Goal: Navigation & Orientation: Find specific page/section

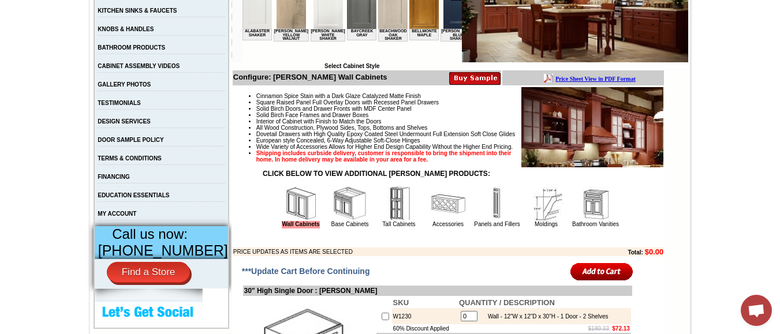
scroll to position [173, 0]
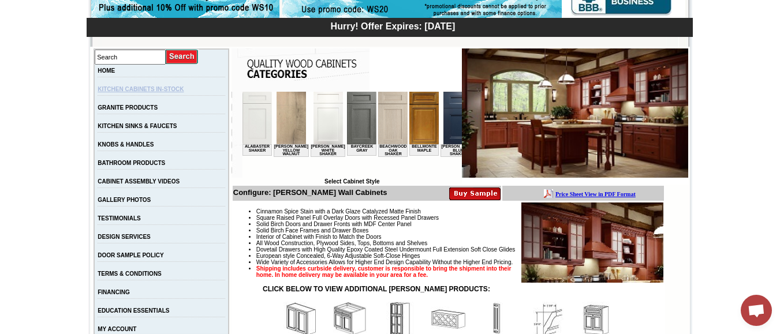
click at [124, 90] on link "KITCHEN CABINETS IN-STOCK" at bounding box center [141, 89] width 86 height 6
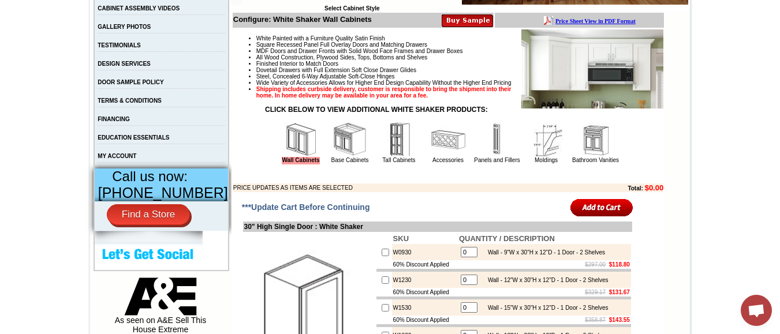
scroll to position [462, 0]
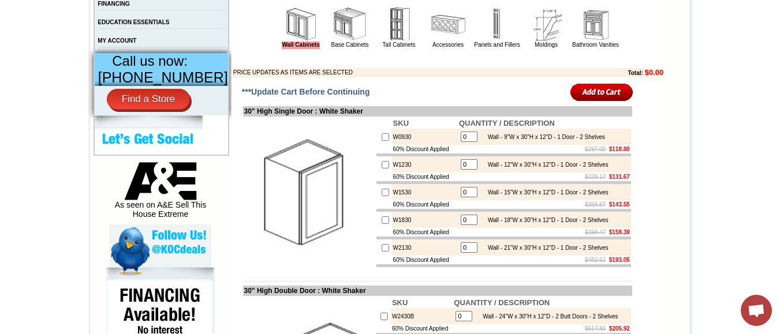
click at [336, 36] on img at bounding box center [349, 24] width 35 height 35
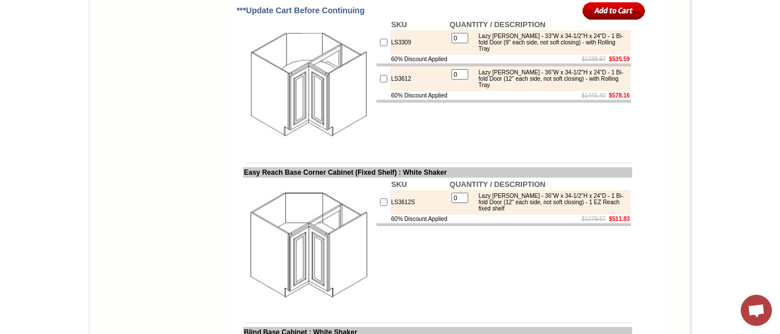
scroll to position [2308, 0]
